Goal: Information Seeking & Learning: Learn about a topic

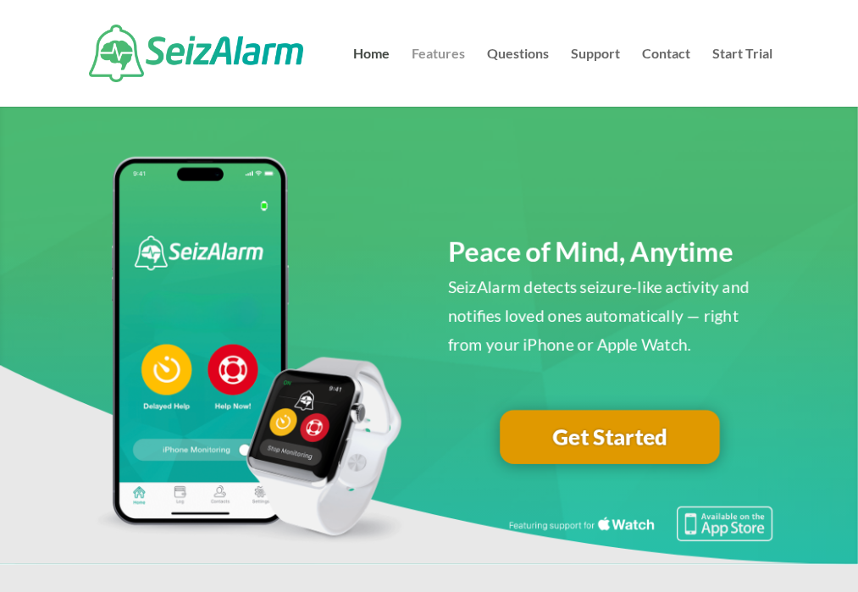
click at [437, 62] on link "Features" at bounding box center [438, 76] width 53 height 59
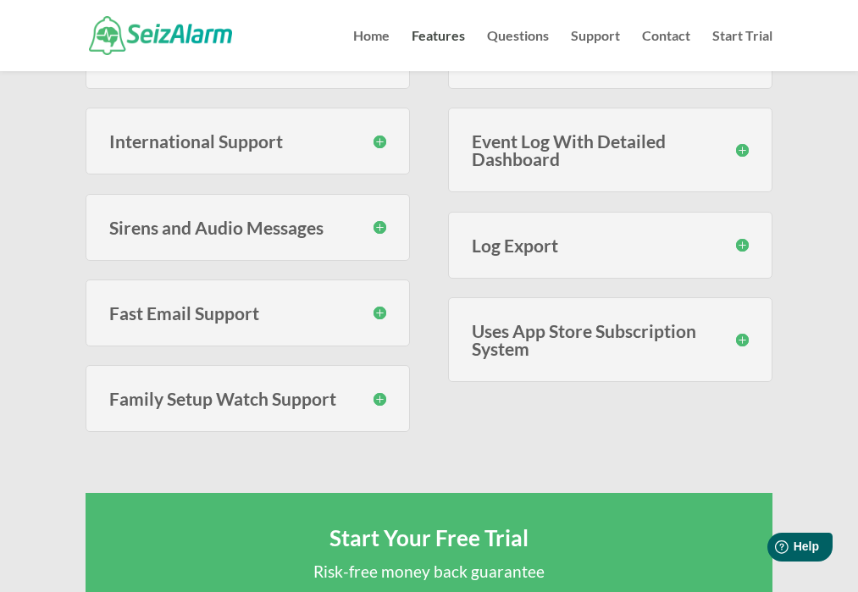
scroll to position [814, 0]
click at [254, 389] on h3 "Family Setup Watch Support" at bounding box center [247, 398] width 277 height 18
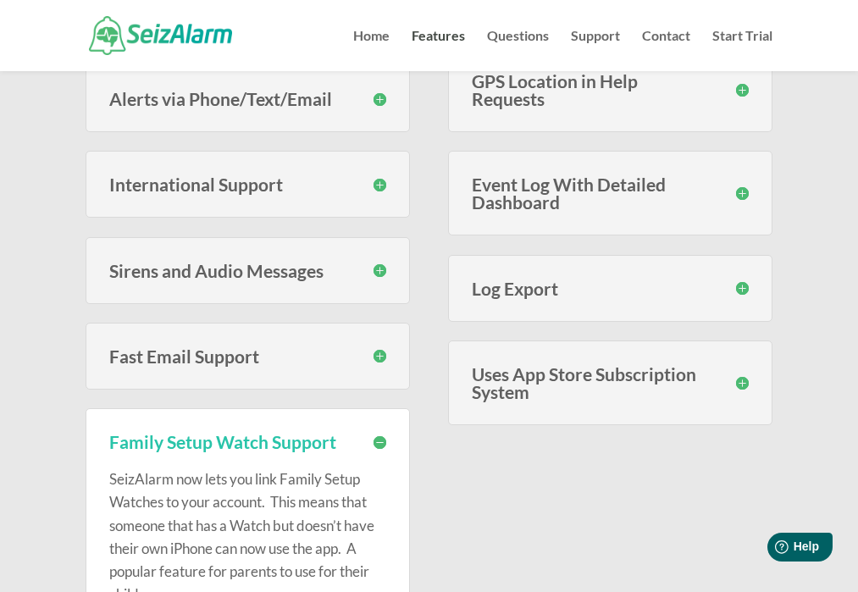
scroll to position [766, 0]
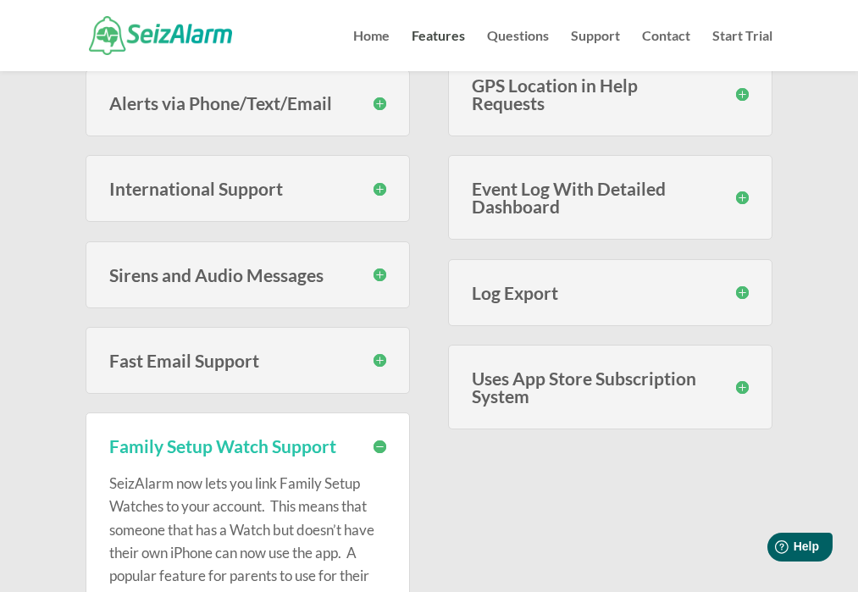
click at [536, 369] on h3 "Uses App Store Subscription System" at bounding box center [610, 387] width 277 height 36
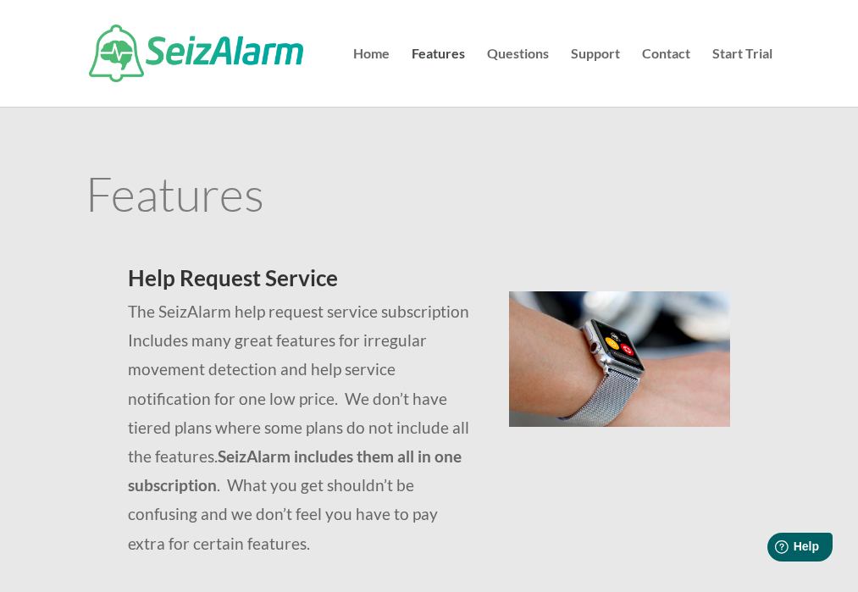
scroll to position [0, 0]
click at [519, 54] on link "Questions" at bounding box center [518, 76] width 62 height 59
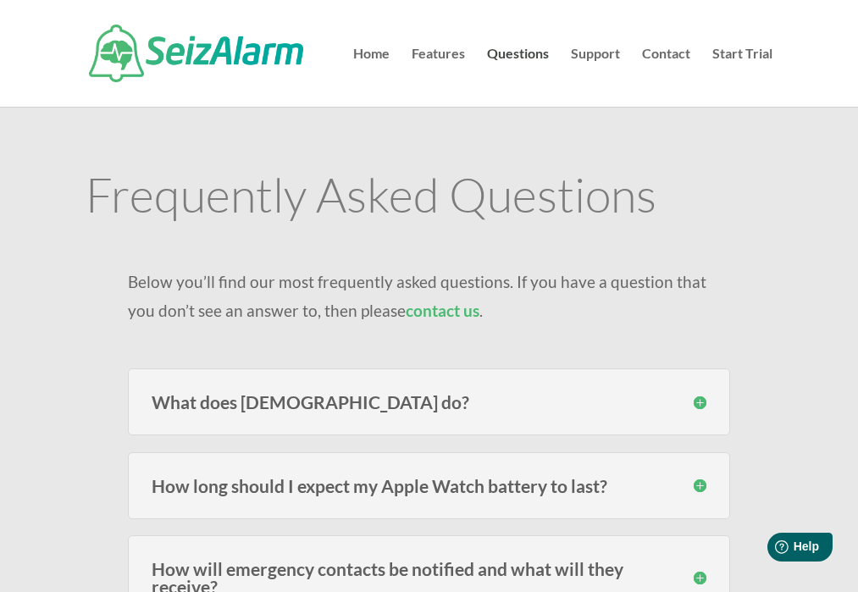
click at [259, 410] on h3 "What does SeizAlarm do?" at bounding box center [429, 402] width 554 height 18
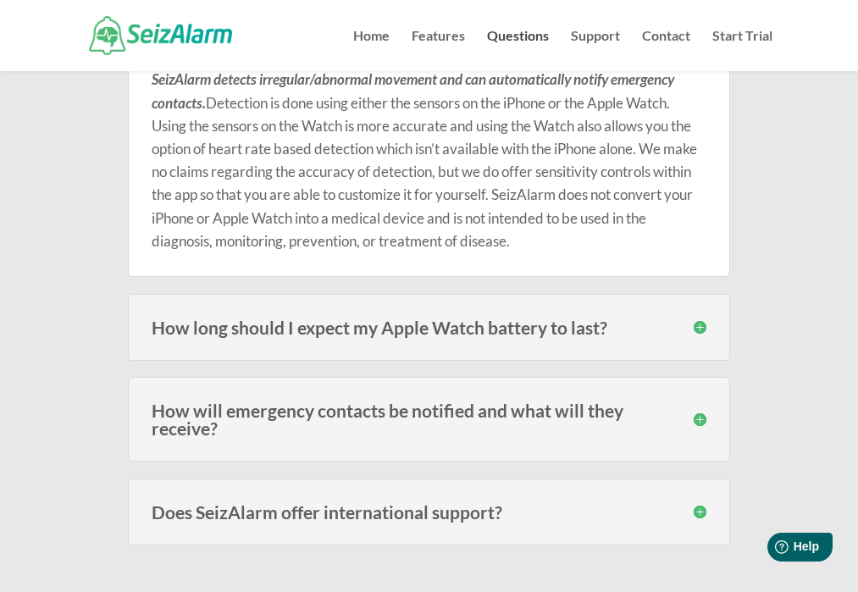
scroll to position [324, 0]
click at [289, 324] on h3 "How long should I expect my Apple Watch battery to last?" at bounding box center [429, 327] width 554 height 18
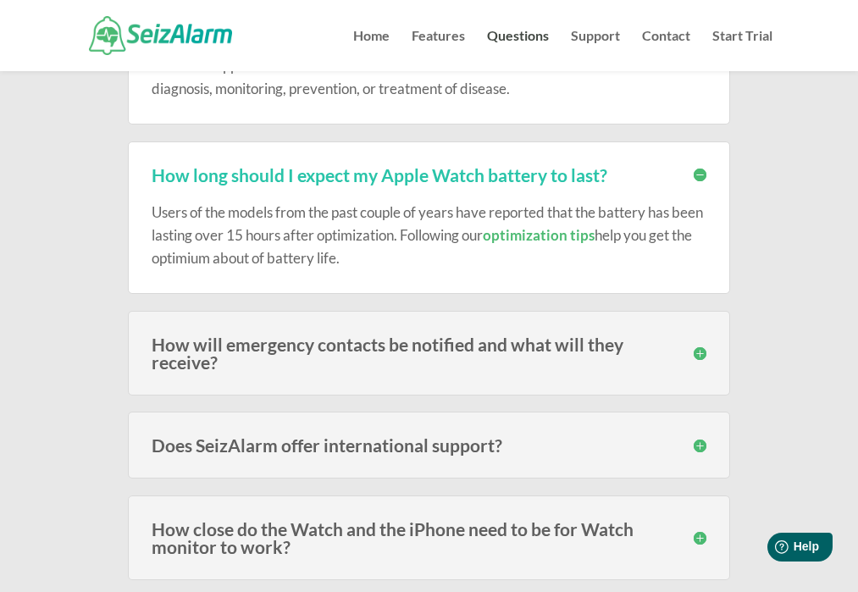
scroll to position [478, 0]
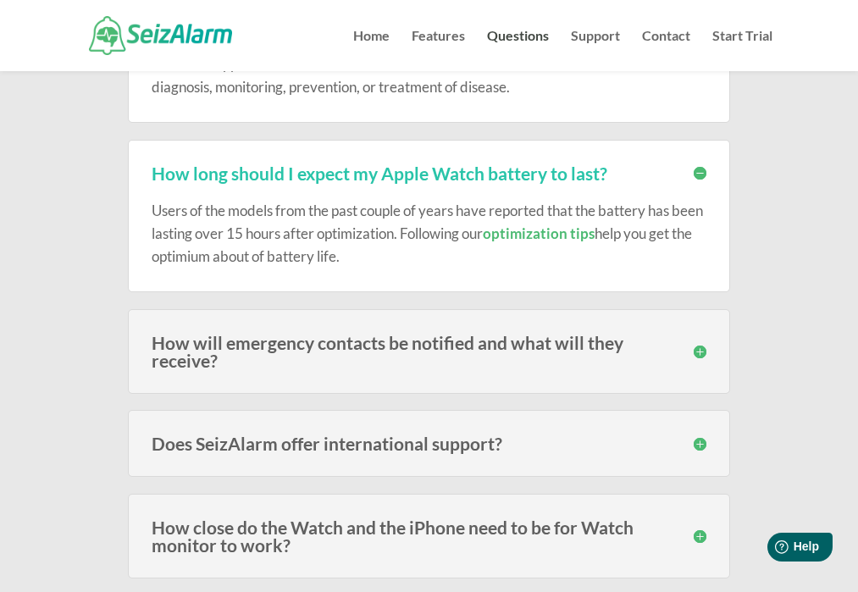
click at [371, 338] on h3 "How will emergency contacts be notified and what will they receive?" at bounding box center [429, 352] width 554 height 36
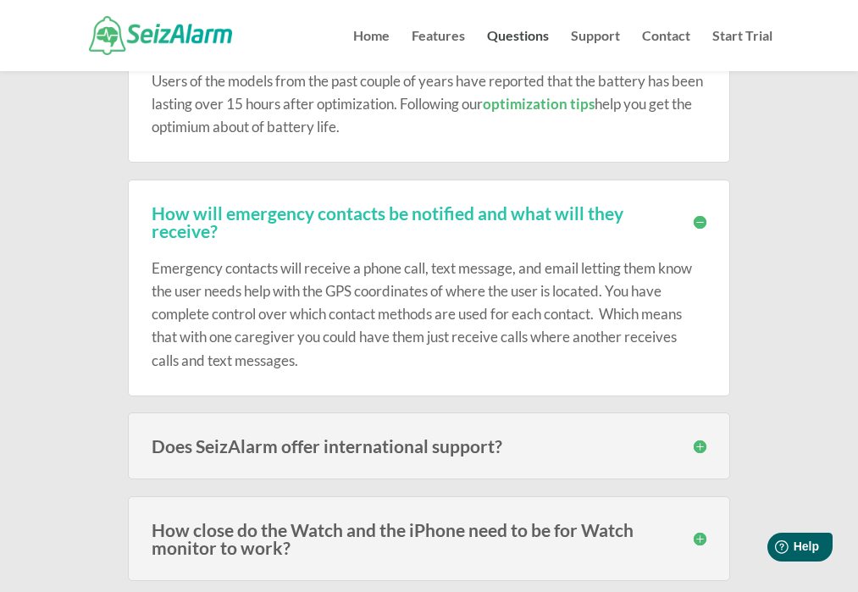
scroll to position [616, 0]
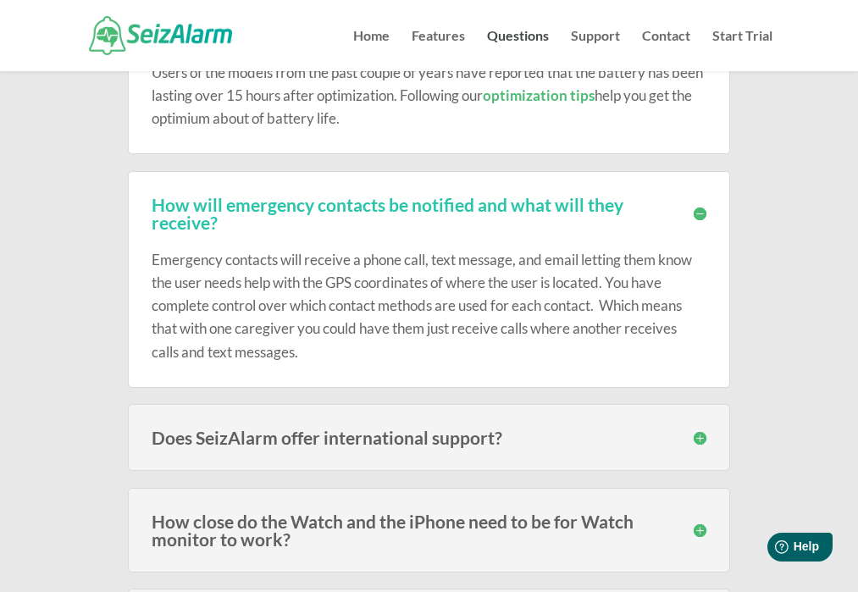
click at [374, 435] on h3 "Does SeizAlarm offer international support?" at bounding box center [429, 438] width 554 height 18
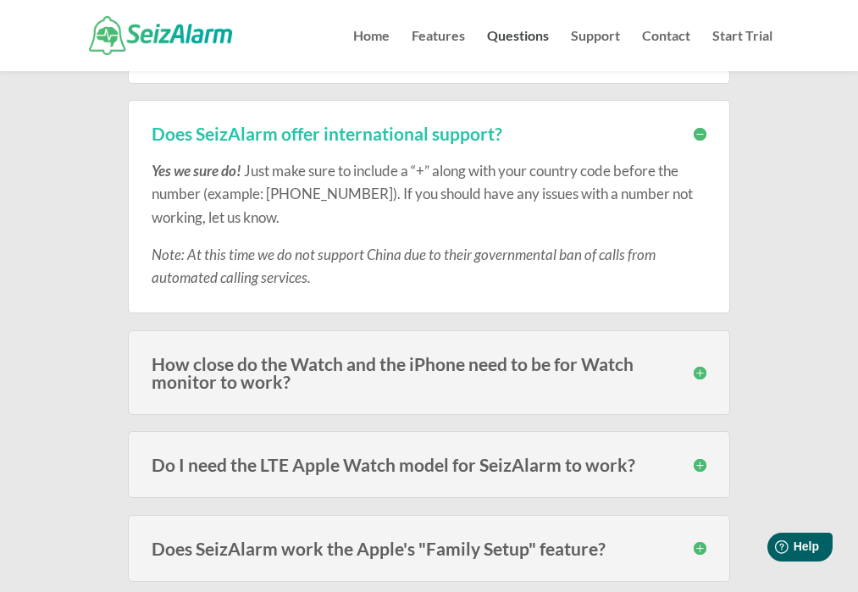
scroll to position [920, 0]
click at [312, 357] on h3 "How close do the Watch and the iPhone need to be for Watch monitor to work?" at bounding box center [429, 373] width 554 height 36
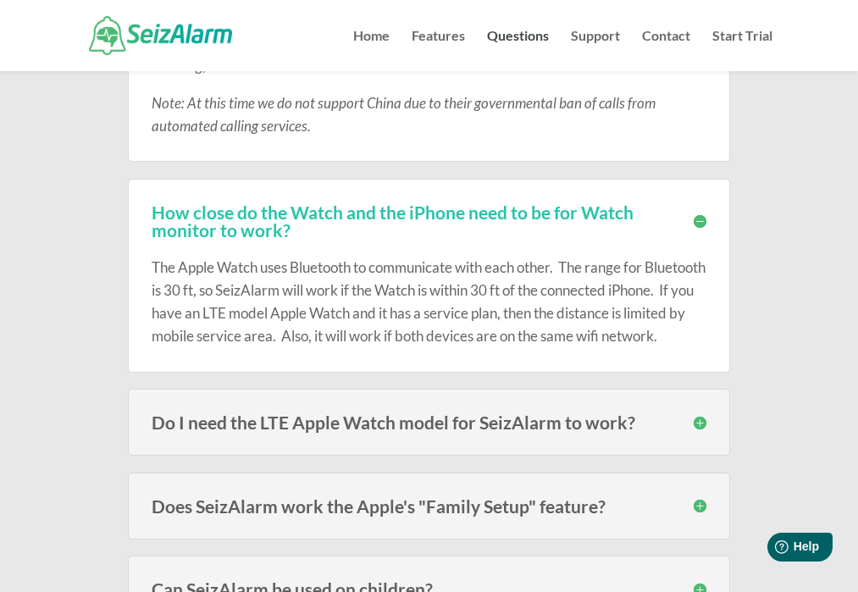
scroll to position [1081, 0]
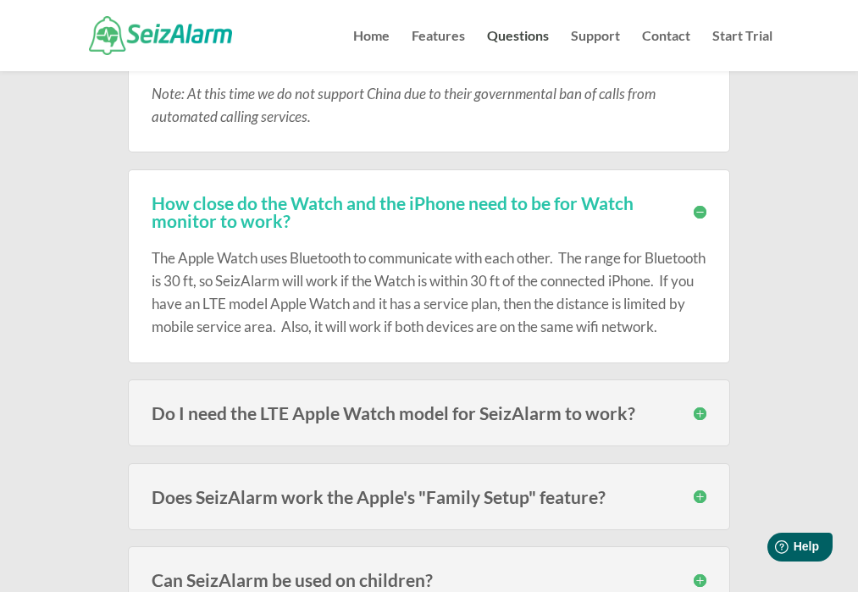
click at [340, 422] on h3 "Do I need the LTE Apple Watch model for SeizAlarm to work?" at bounding box center [429, 413] width 554 height 18
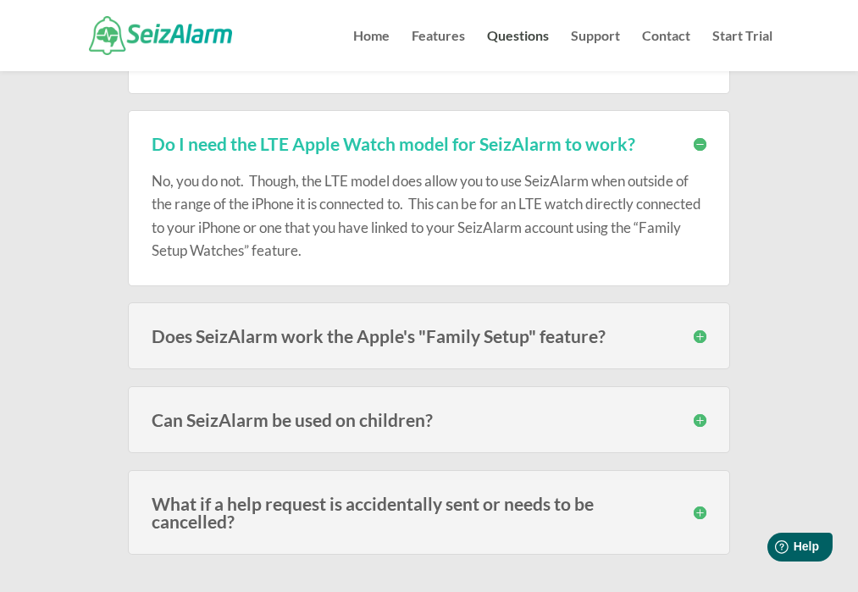
scroll to position [1354, 0]
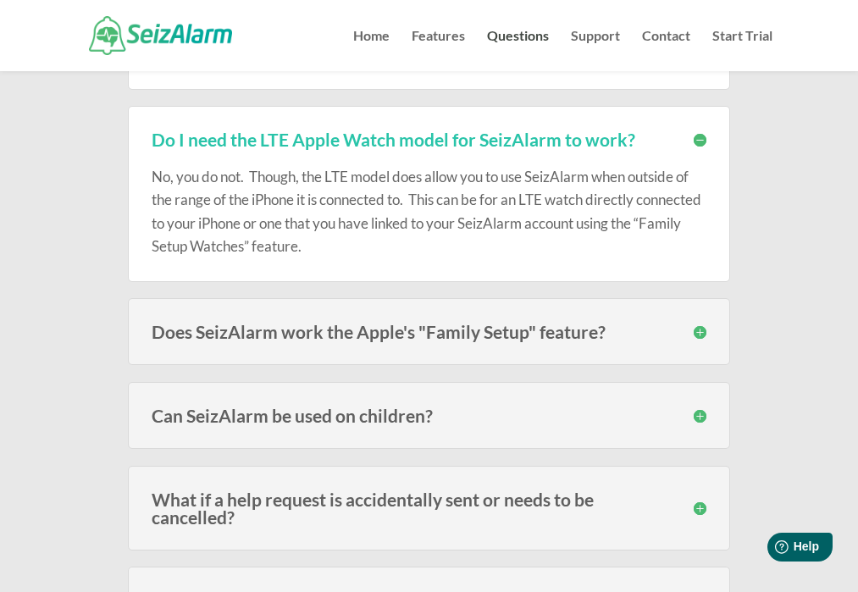
click at [328, 424] on h3 "Can SeizAlarm be used on children?" at bounding box center [429, 416] width 554 height 18
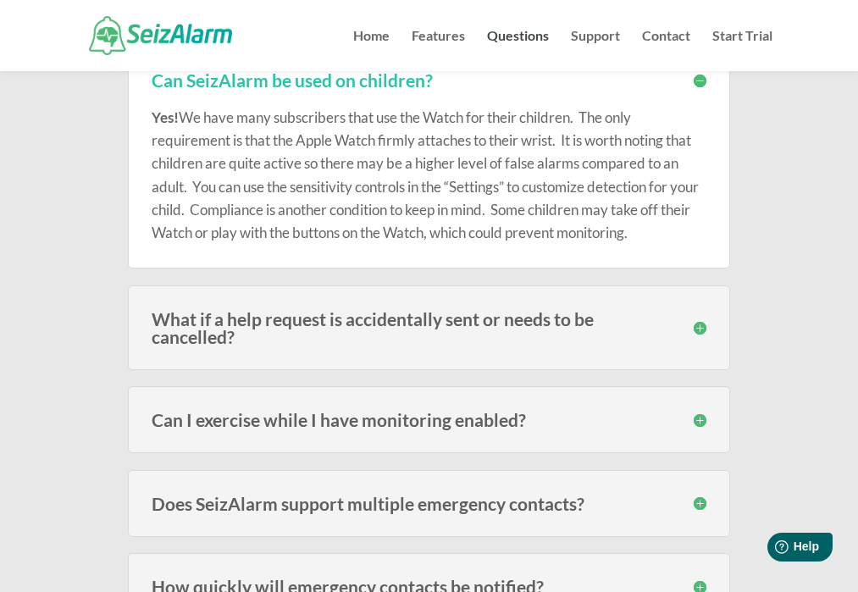
scroll to position [1816, 0]
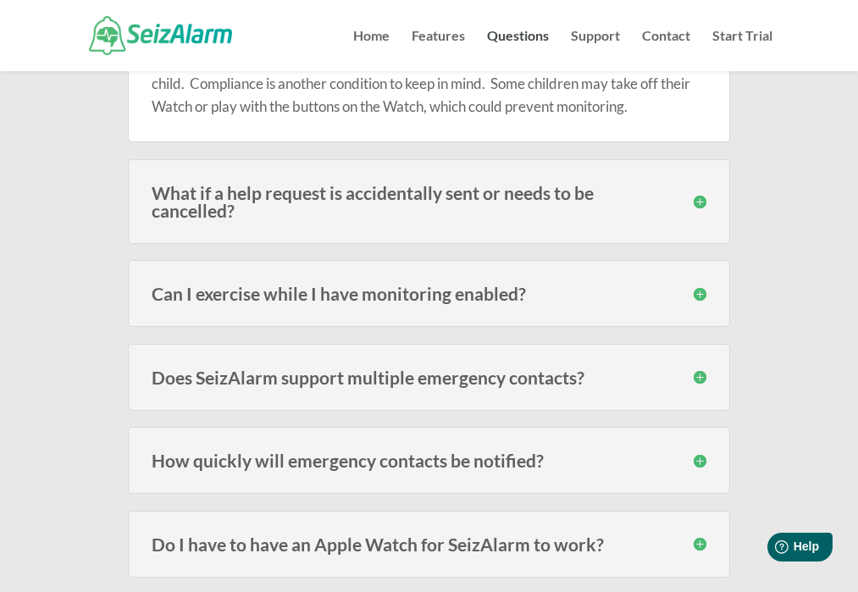
click at [293, 208] on h3 "What if a help request is accidentally sent or needs to be cancelled?" at bounding box center [429, 202] width 554 height 36
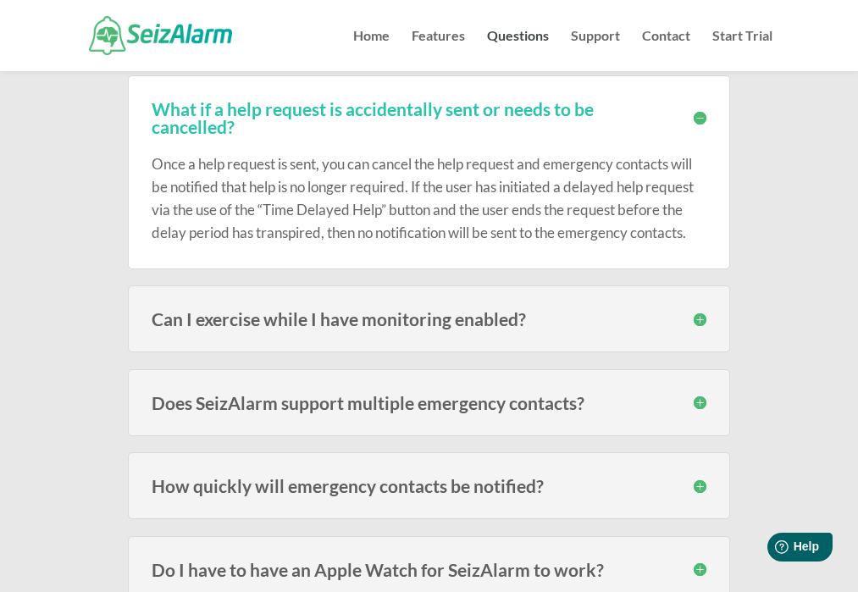
scroll to position [1901, 0]
click at [306, 327] on h3 "Can I exercise while I have monitoring enabled?" at bounding box center [429, 318] width 554 height 18
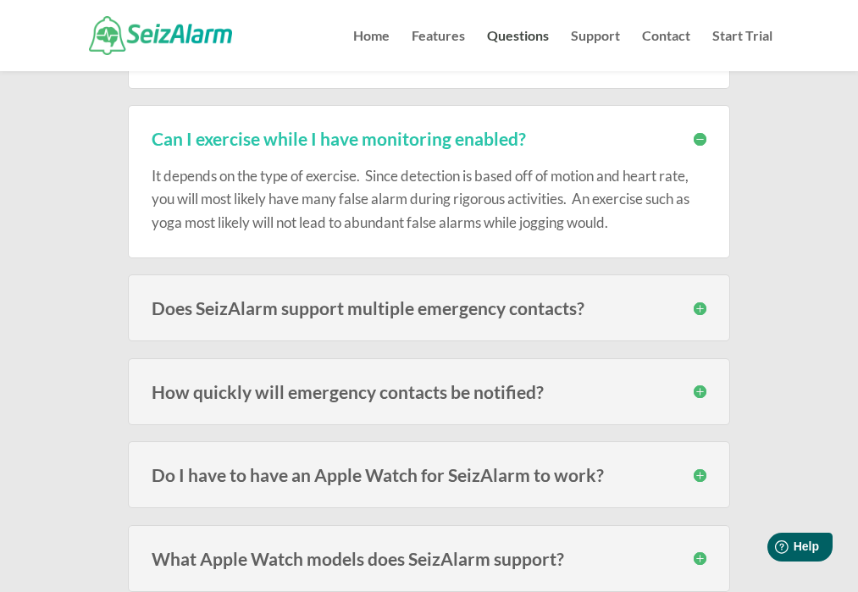
scroll to position [2094, 0]
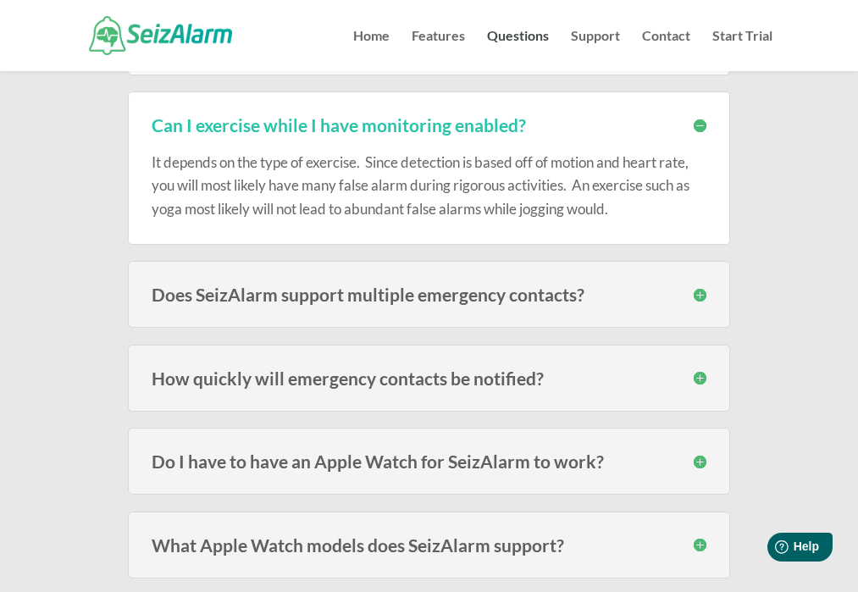
click at [318, 368] on div "How quickly will emergency contacts be notified? Speed varies on carrier signal…" at bounding box center [428, 378] width 601 height 67
click at [302, 303] on h3 "Does SeizAlarm support multiple emergency contacts?" at bounding box center [429, 294] width 554 height 18
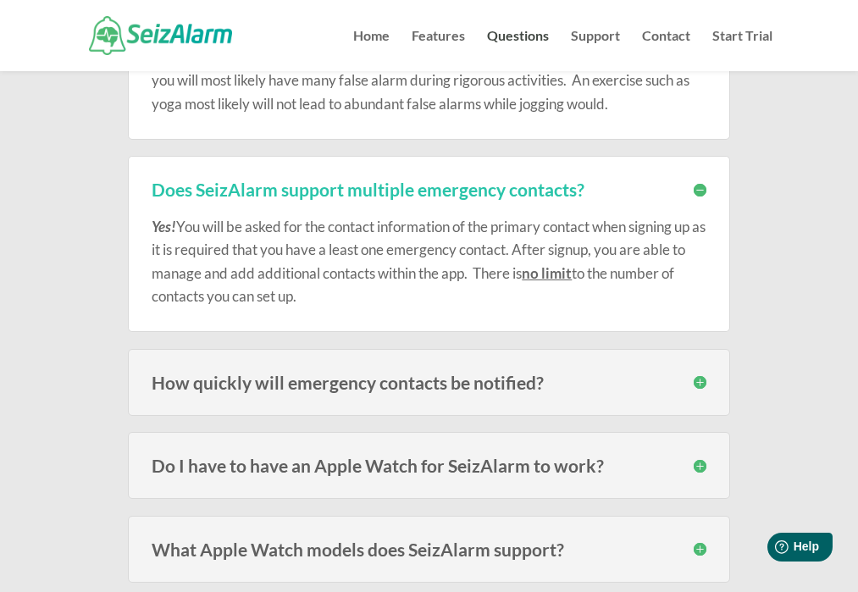
scroll to position [2210, 0]
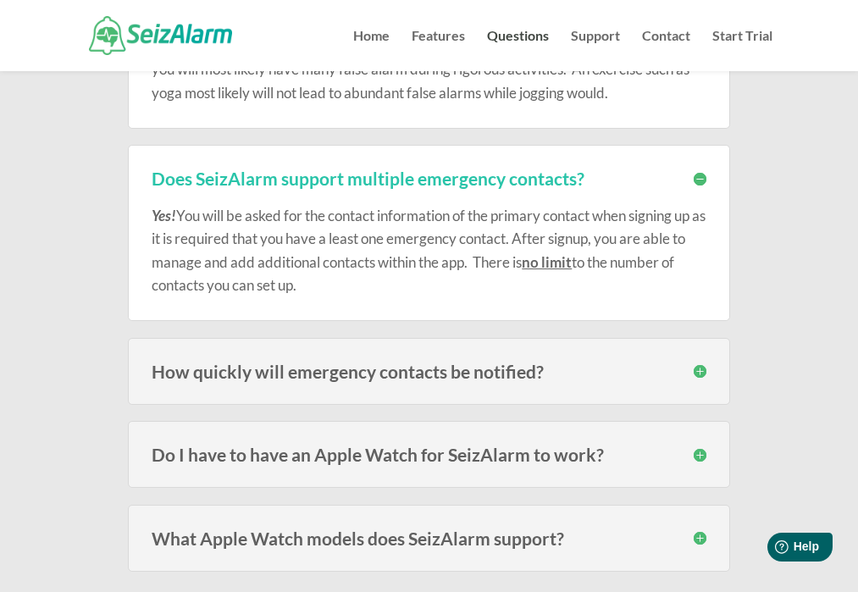
click at [328, 380] on h3 "How quickly will emergency contacts be notified?" at bounding box center [429, 372] width 554 height 18
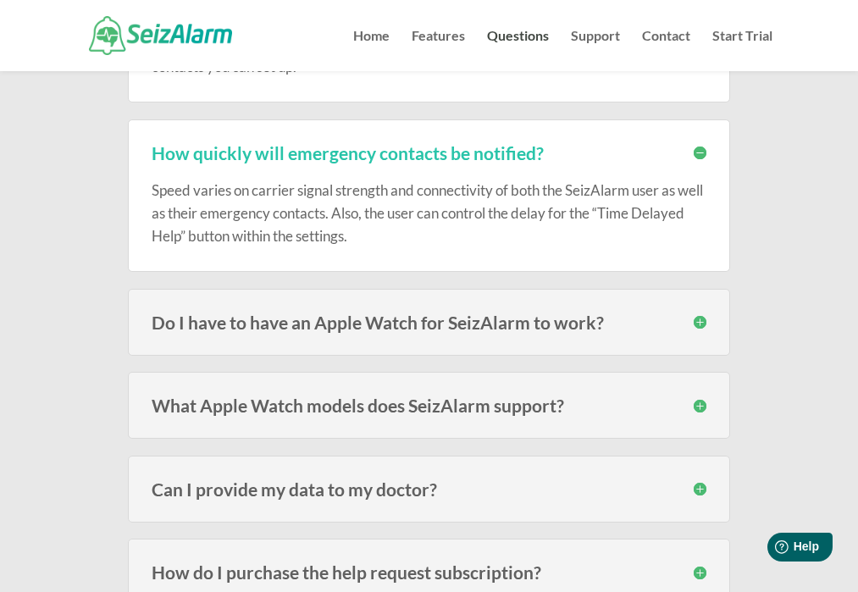
scroll to position [2438, 0]
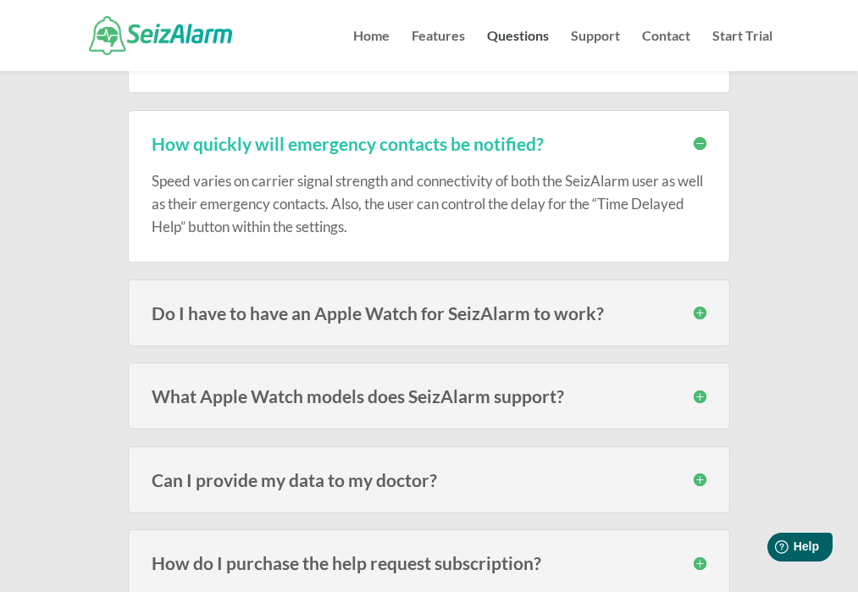
click at [317, 322] on h3 "Do I have to have an Apple Watch for SeizAlarm to work?" at bounding box center [429, 313] width 554 height 18
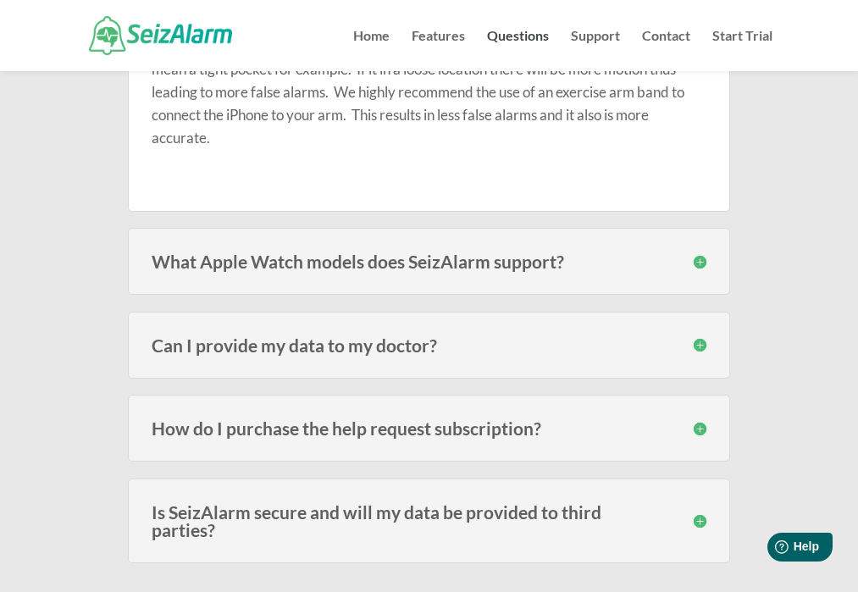
scroll to position [2842, 0]
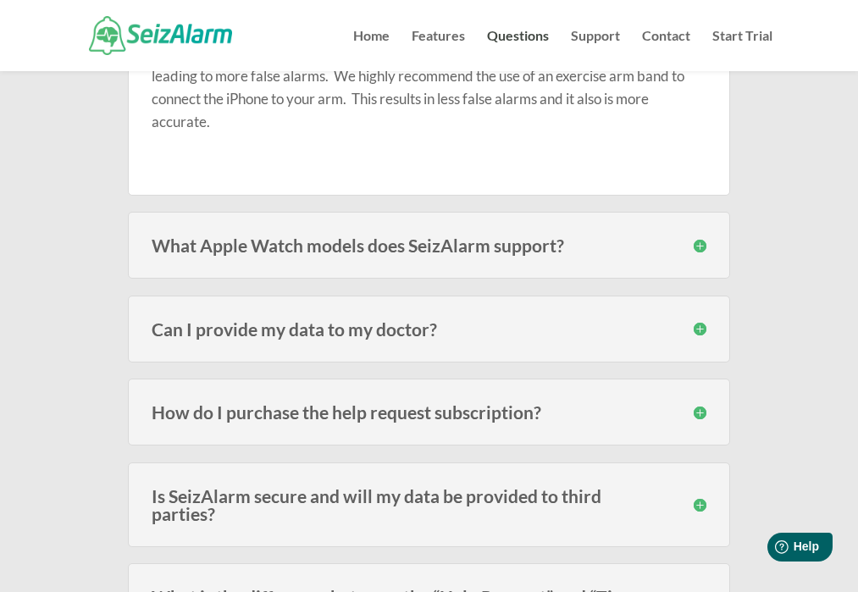
click at [327, 254] on h3 "What Apple Watch models does SeizAlarm support?" at bounding box center [429, 245] width 554 height 18
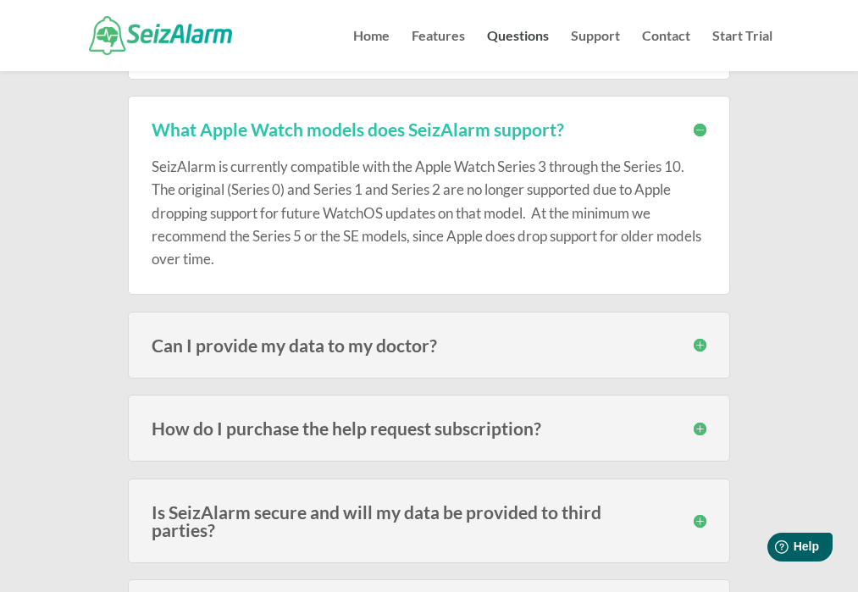
scroll to position [2965, 0]
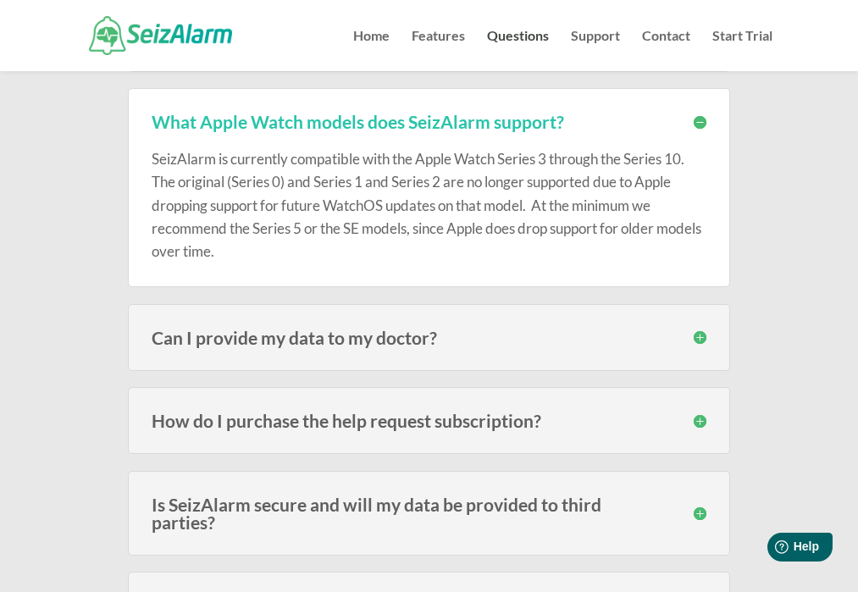
click at [305, 346] on h3 "Can I provide my data to my doctor?" at bounding box center [429, 338] width 554 height 18
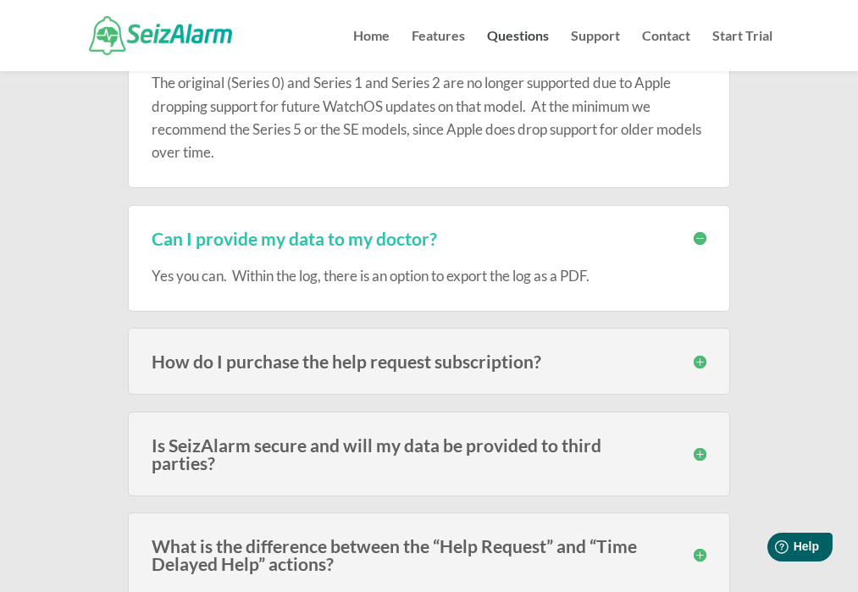
scroll to position [3076, 0]
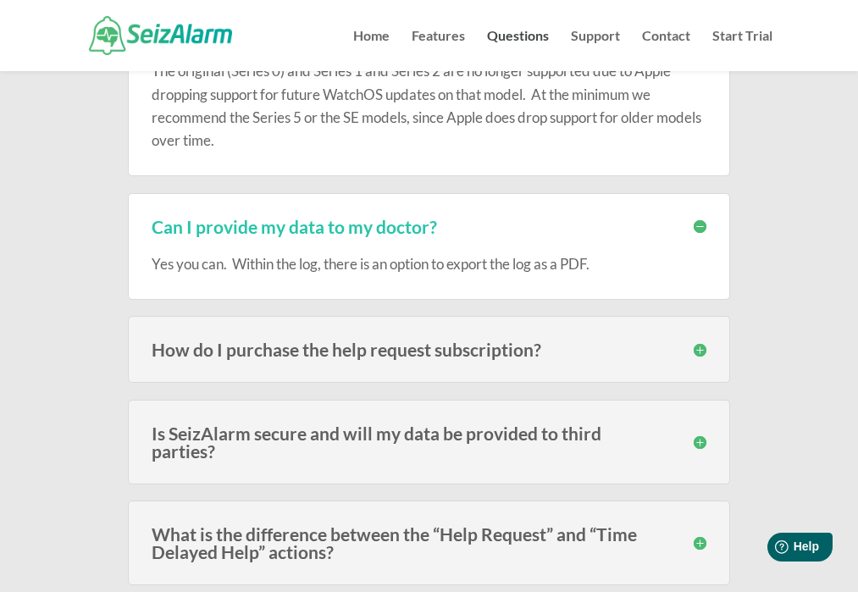
click at [309, 358] on h3 "How do I purchase the help request subscription?" at bounding box center [429, 349] width 554 height 18
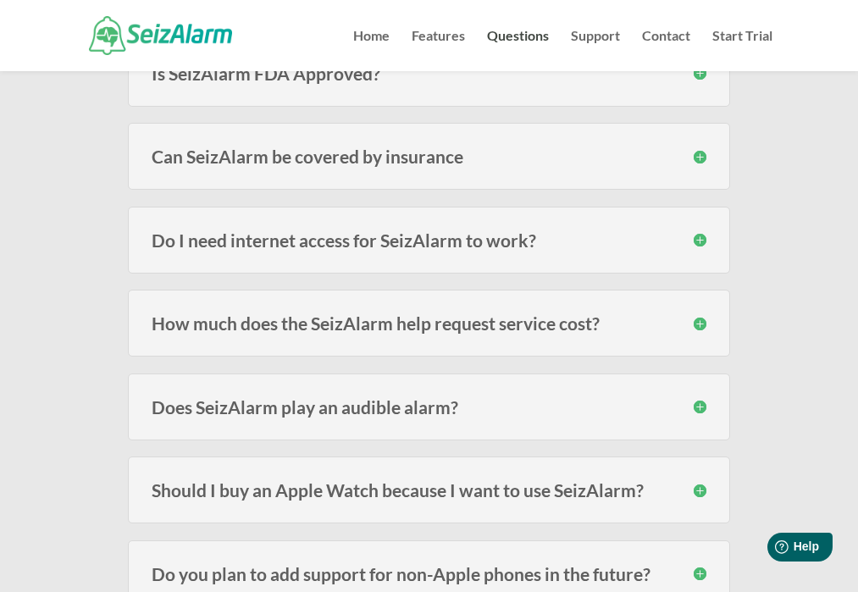
scroll to position [3911, 0]
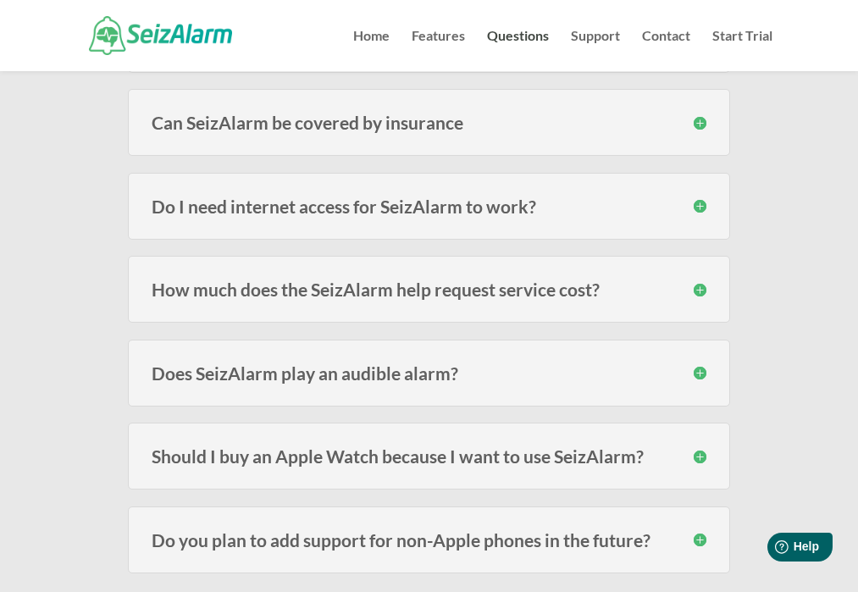
click at [277, 297] on h3 "How much does the SeizAlarm help request service cost?" at bounding box center [429, 289] width 554 height 18
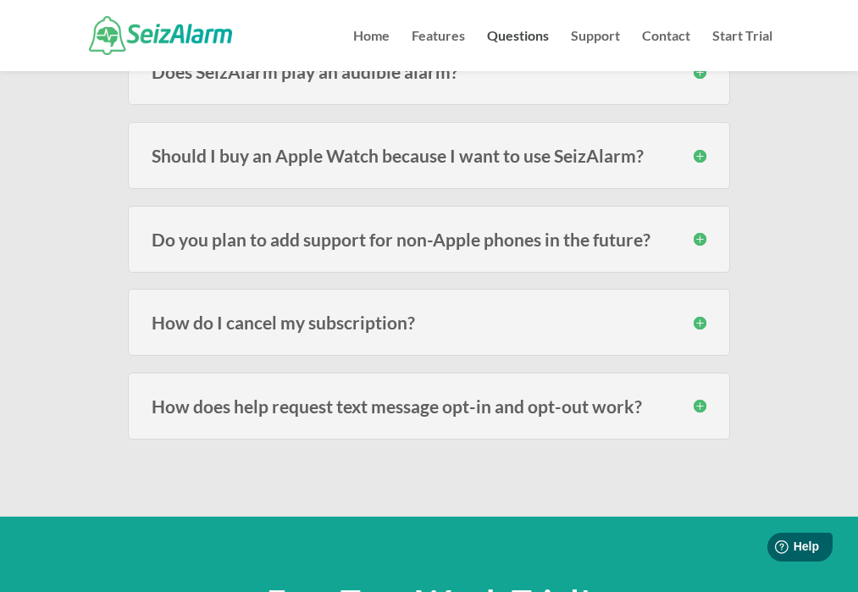
scroll to position [4443, 0]
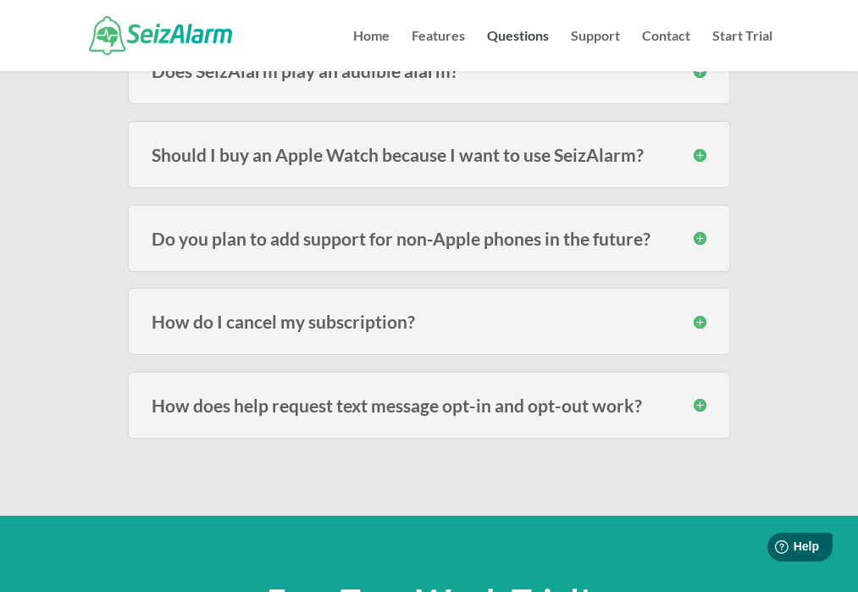
click at [295, 414] on h3 "How does help request text message opt-in and opt-out work?" at bounding box center [429, 405] width 554 height 18
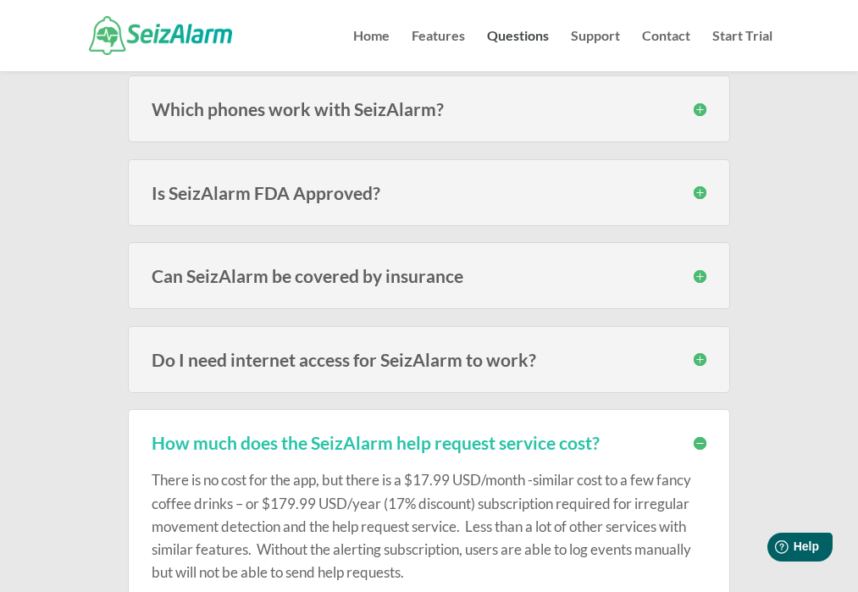
scroll to position [3756, 0]
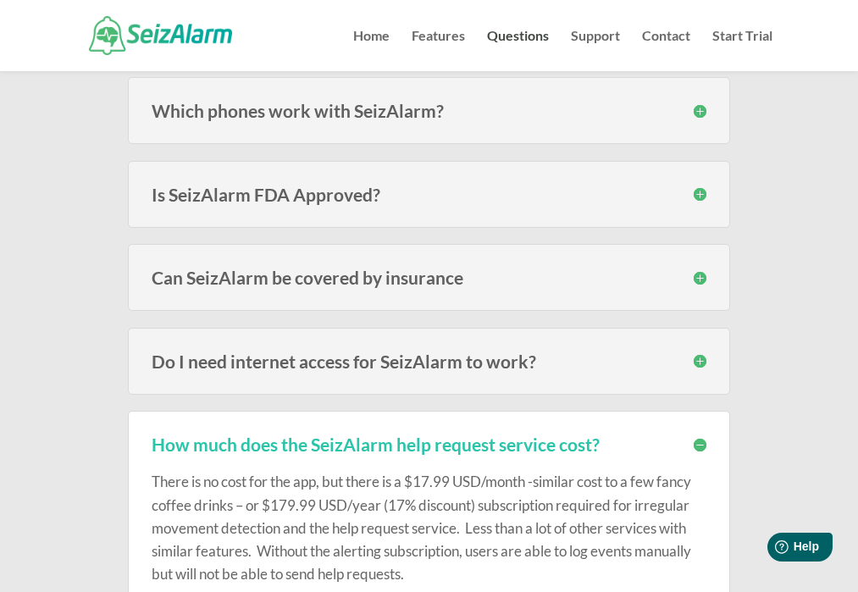
click at [253, 360] on div "Do I need internet access for SeizAlarm to work? Yes, without internet access t…" at bounding box center [428, 361] width 601 height 67
click at [253, 370] on h3 "Do I need internet access for SeizAlarm to work?" at bounding box center [429, 361] width 554 height 18
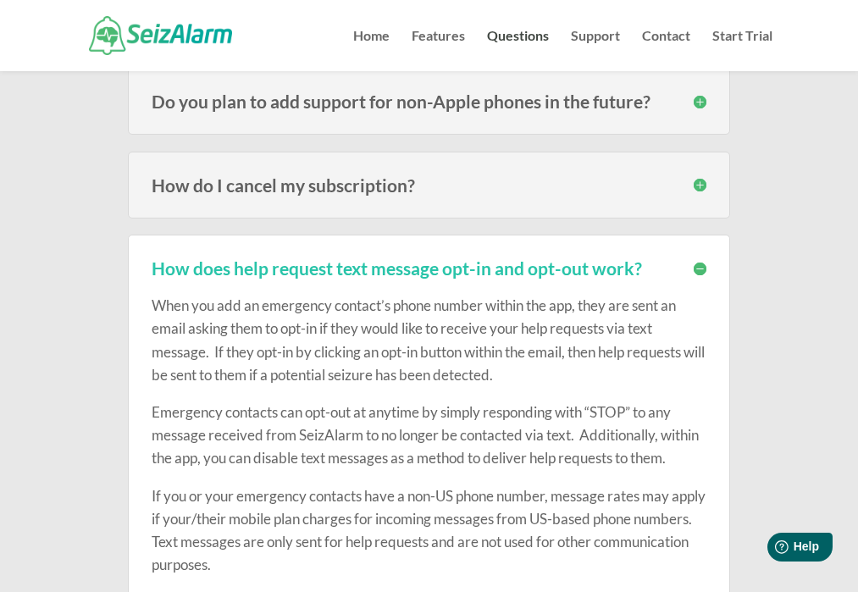
scroll to position [4629, 0]
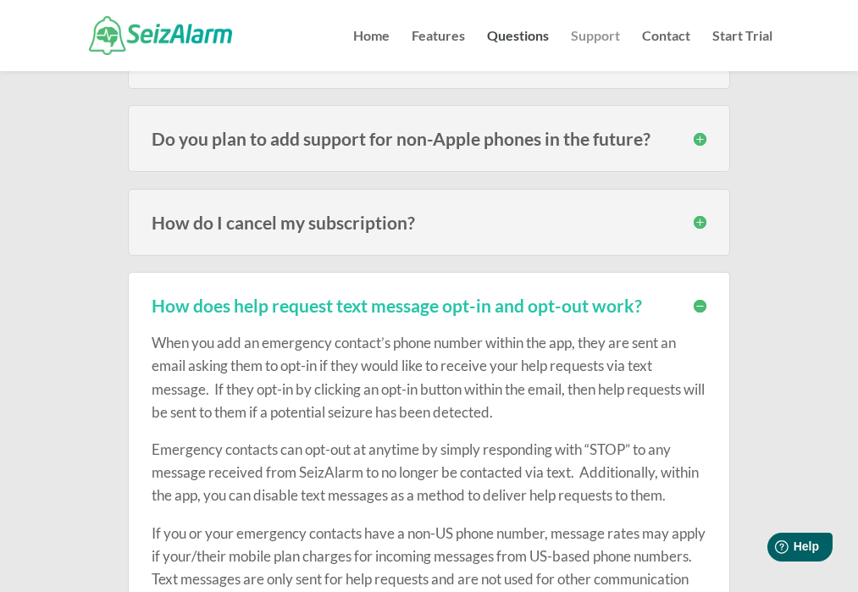
click at [593, 34] on link "Support" at bounding box center [595, 51] width 49 height 42
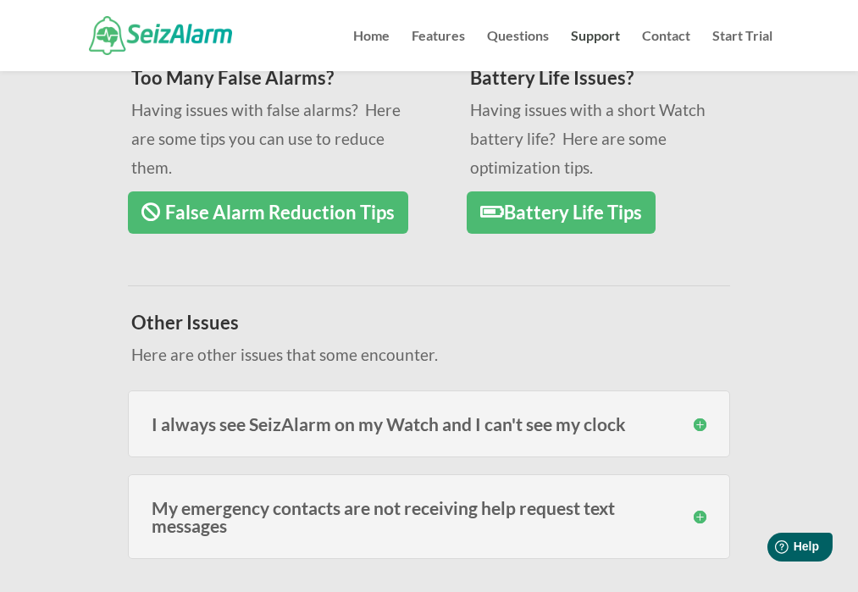
scroll to position [393, 0]
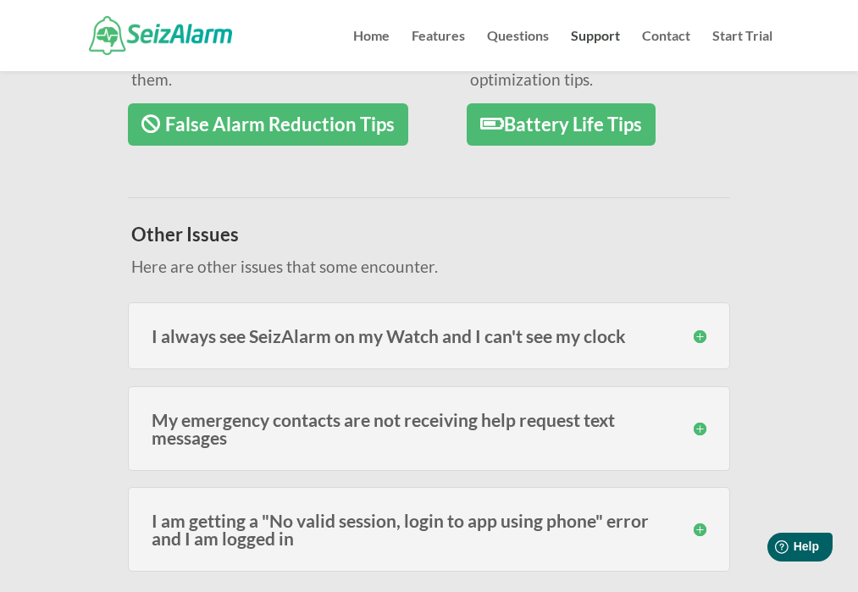
click at [235, 337] on h3 "I always see SeizAlarm on my Watch and I can't see my clock" at bounding box center [429, 336] width 554 height 18
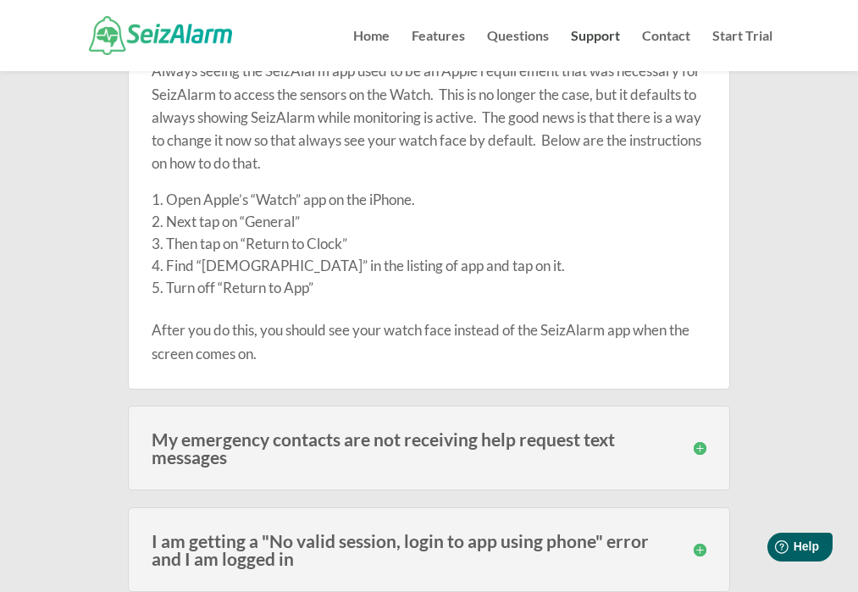
scroll to position [723, 0]
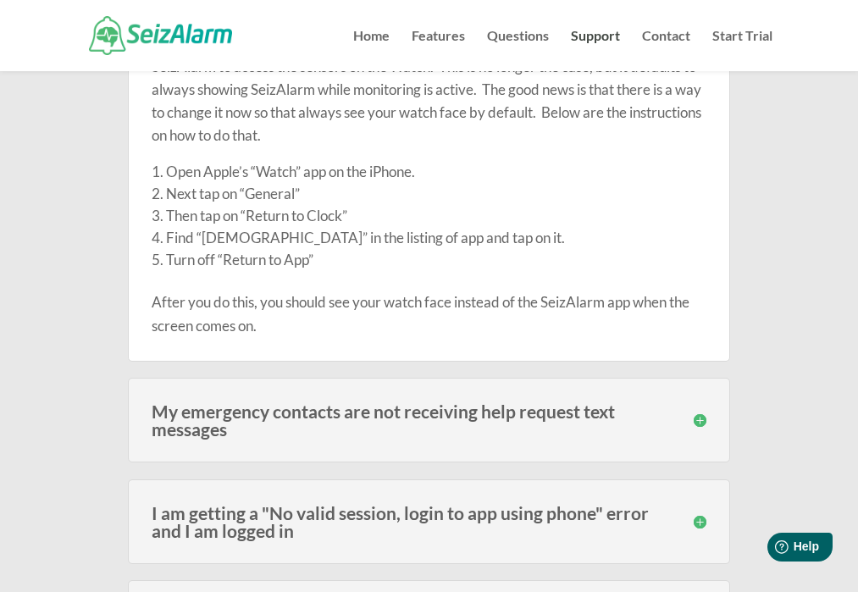
click at [267, 418] on h3 "My emergency contacts are not receiving help request text messages" at bounding box center [429, 420] width 554 height 36
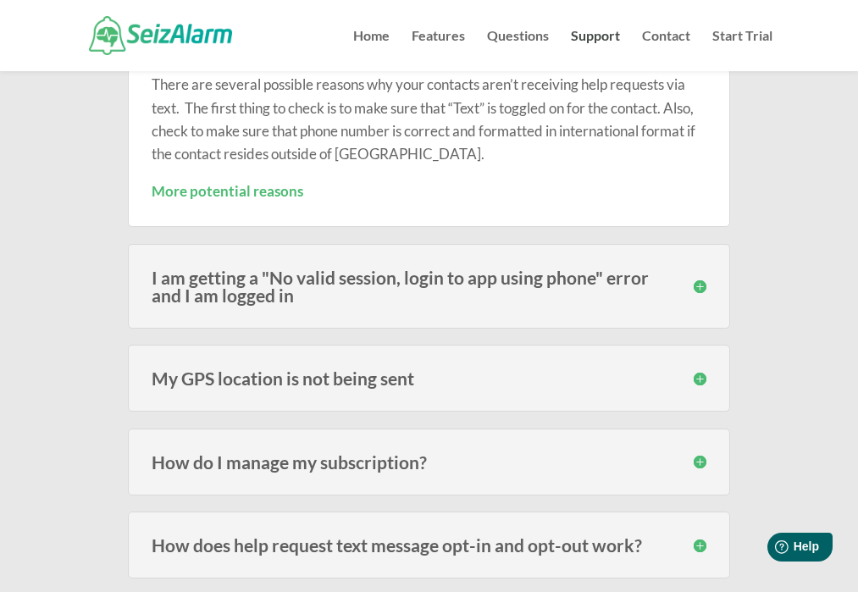
scroll to position [1112, 0]
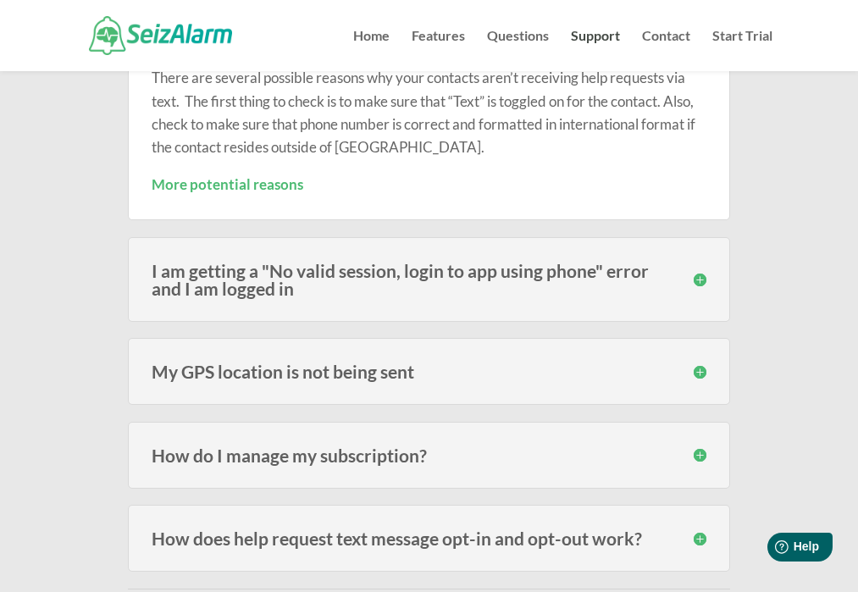
click at [248, 370] on h3 "My GPS location is not being sent" at bounding box center [429, 372] width 554 height 18
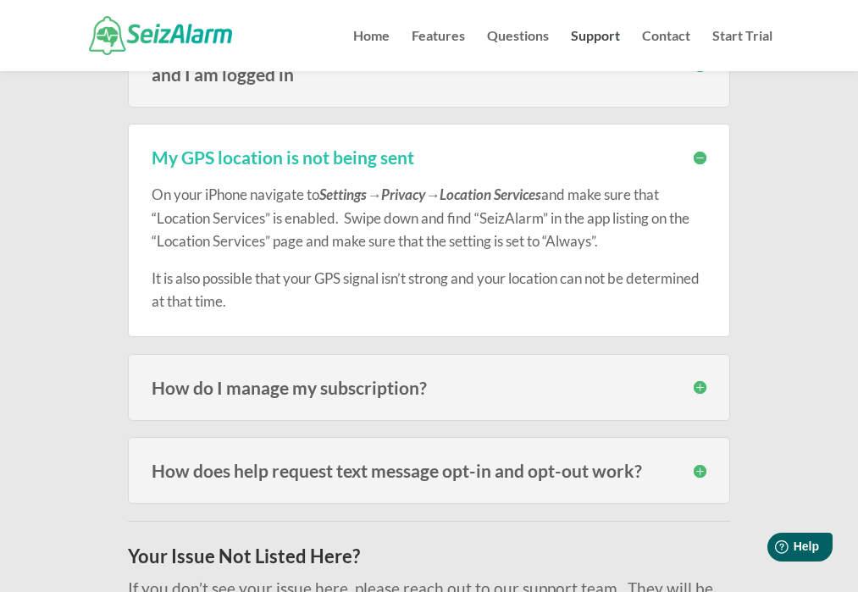
scroll to position [1376, 0]
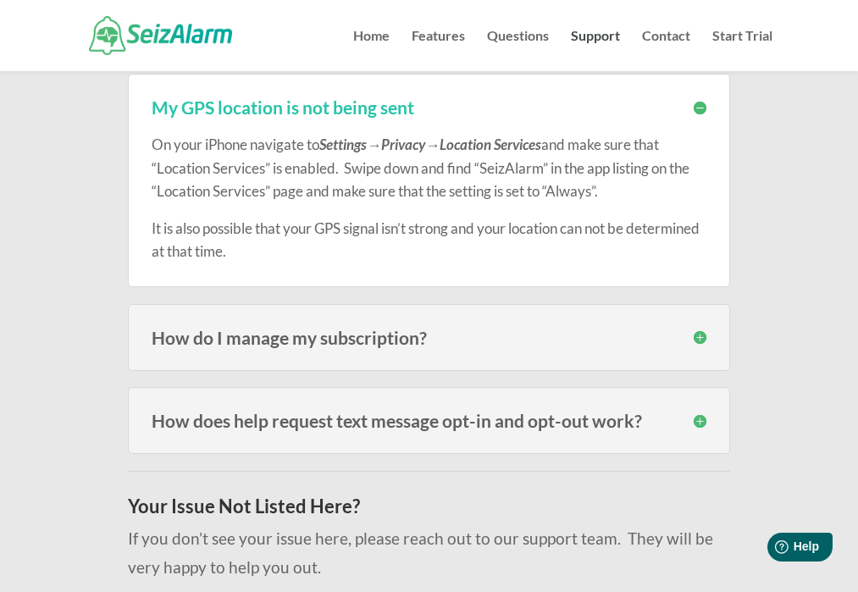
click at [252, 329] on h3 "How do I manage my subscription?" at bounding box center [429, 338] width 554 height 18
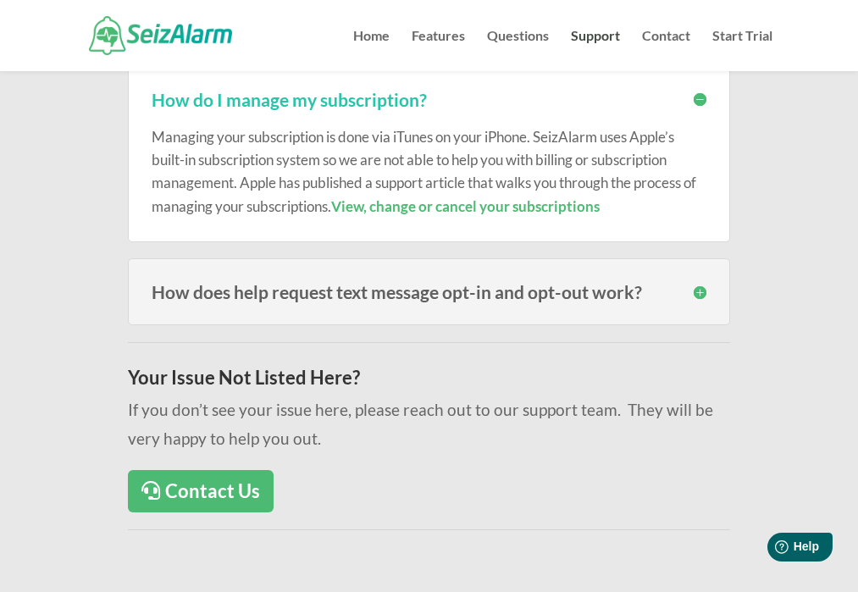
scroll to position [1614, 0]
click at [444, 197] on link "View, change or cancel your subscriptions" at bounding box center [465, 206] width 268 height 18
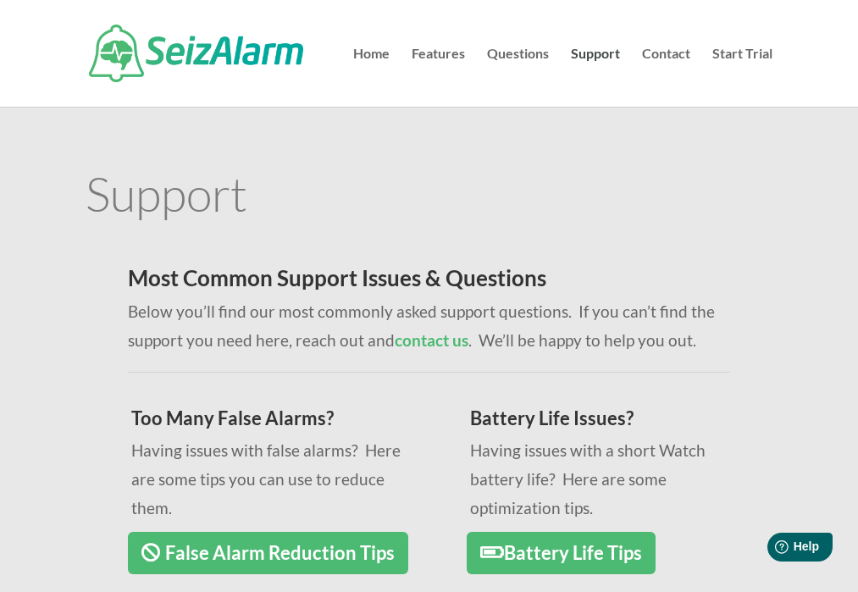
scroll to position [0, 0]
